Goal: Check status: Check status

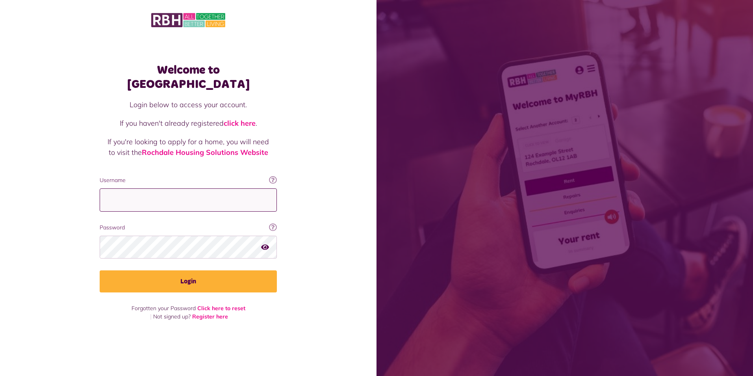
type input "**********"
click at [318, 258] on div "Welcome to [GEOGRAPHIC_DATA] Login below to access your account. If you haven't…" at bounding box center [188, 174] width 377 height 348
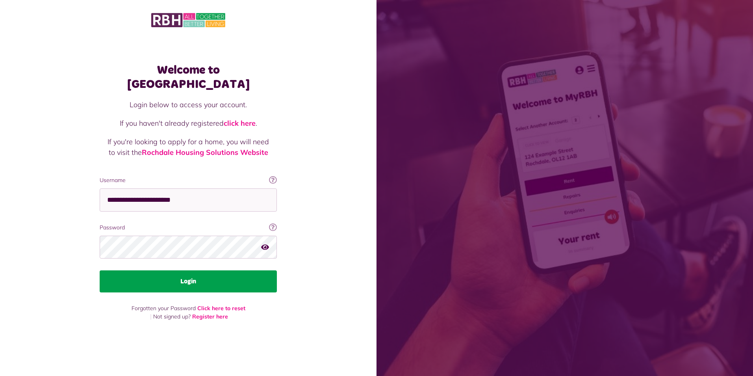
click at [188, 276] on button "Login" at bounding box center [188, 281] width 177 height 22
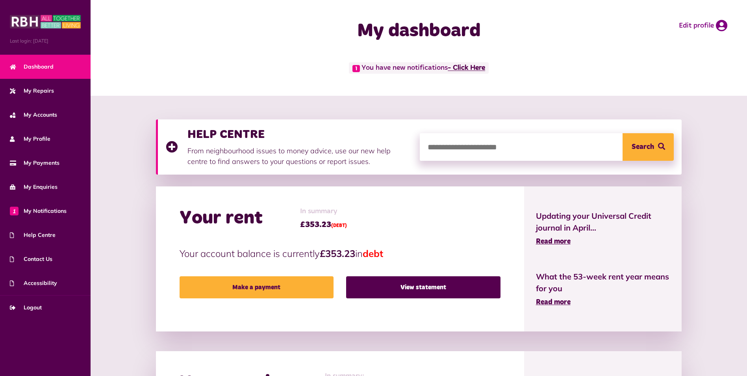
click at [474, 66] on link "- Click Here" at bounding box center [466, 68] width 37 height 7
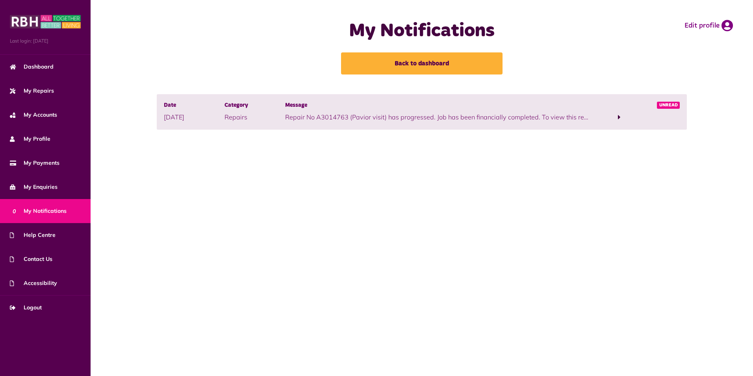
click at [619, 115] on span at bounding box center [619, 116] width 3 height 7
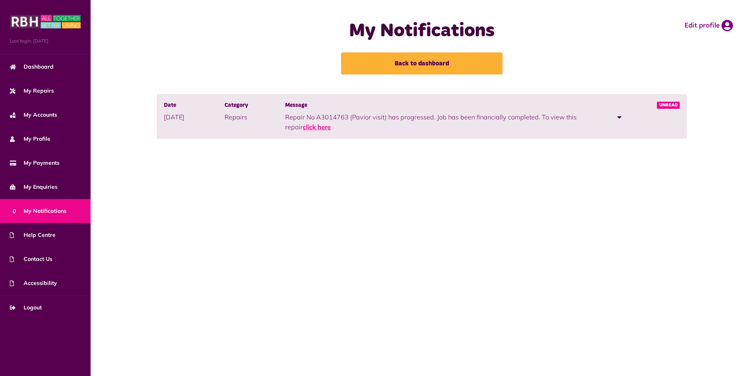
click at [315, 126] on link "click here" at bounding box center [317, 127] width 28 height 8
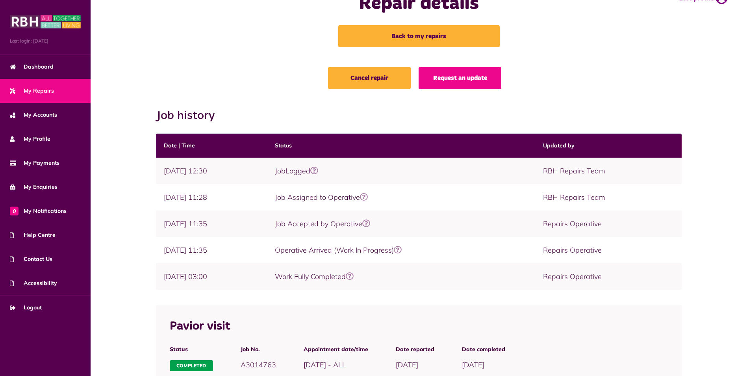
scroll to position [118, 0]
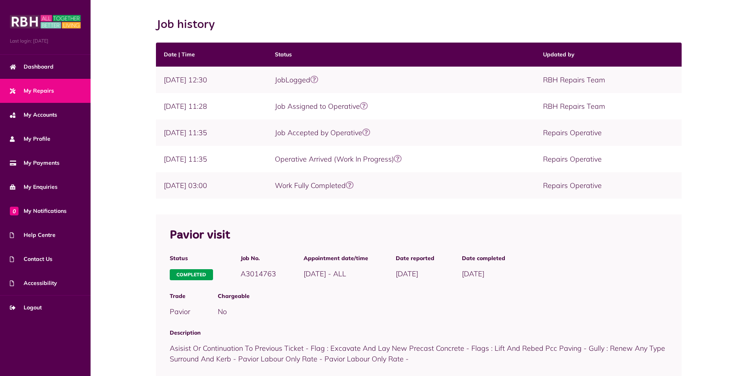
click at [46, 90] on span "My Repairs" at bounding box center [32, 91] width 44 height 8
